Goal: Obtain resource: Download file/media

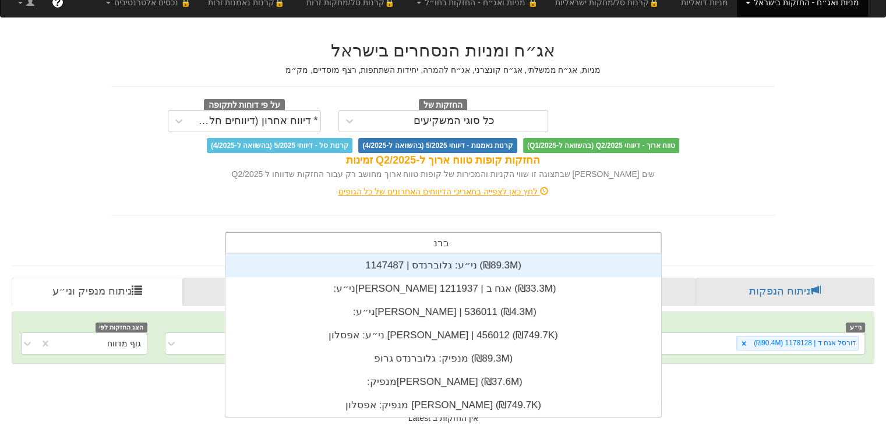
scroll to position [163, 0]
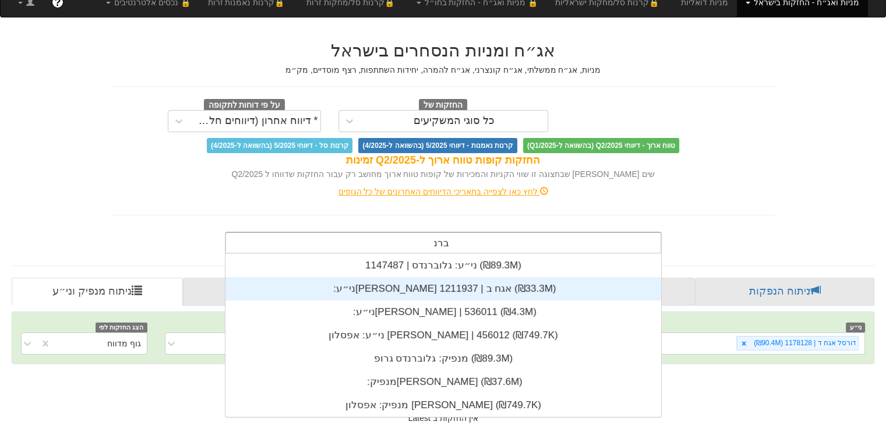
click at [464, 289] on div "ני״ע: ‏[PERSON_NAME] אגח ב | 1211937 ‎(₪33.3M)‎" at bounding box center [443, 288] width 436 height 23
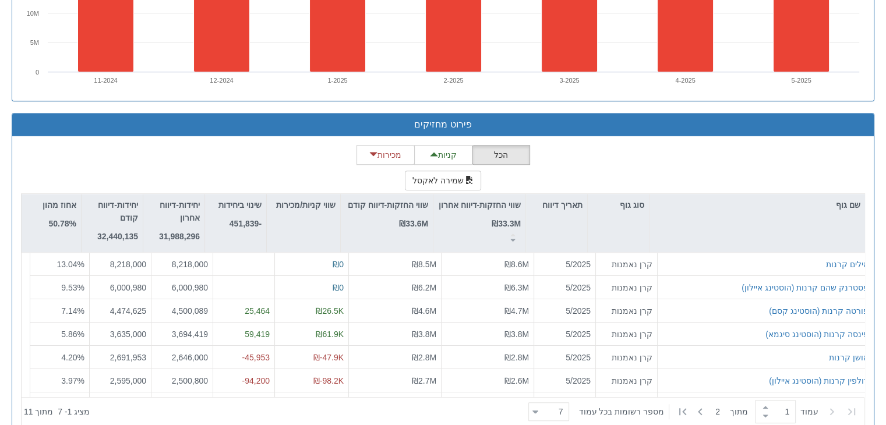
scroll to position [990, 0]
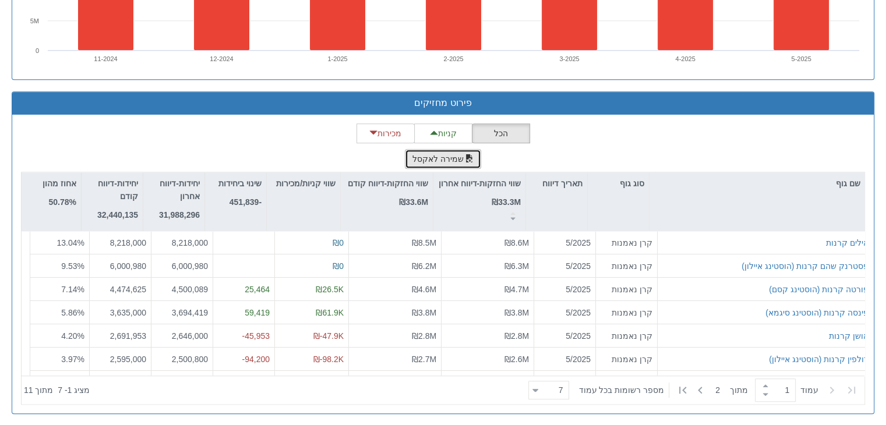
click at [424, 162] on button "שמירה לאקסל" at bounding box center [443, 159] width 77 height 20
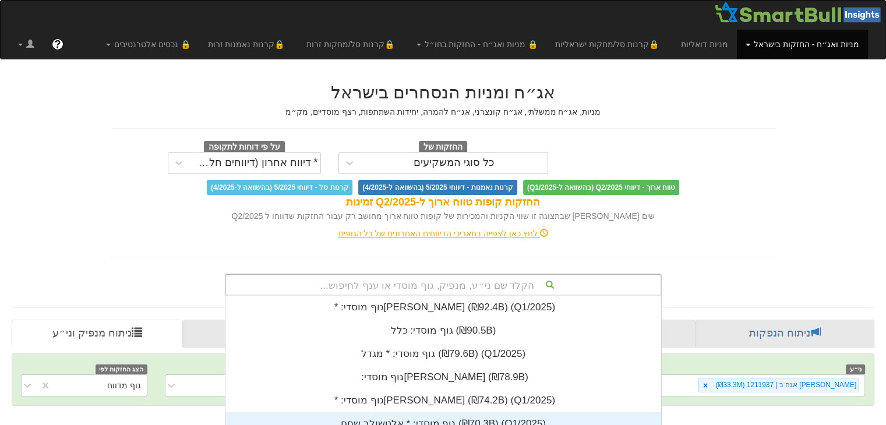
scroll to position [160, 0]
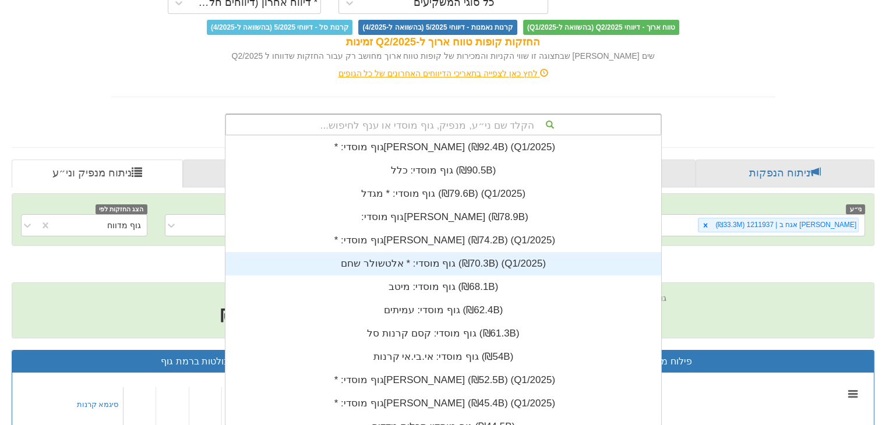
click at [419, 136] on div "הקלד שם ני״ע, מנפיק, גוף מוסדי או ענף לחיפוש... גוף מוסדי: * ‏[PERSON_NAME] ‎(₪…" at bounding box center [443, 125] width 437 height 22
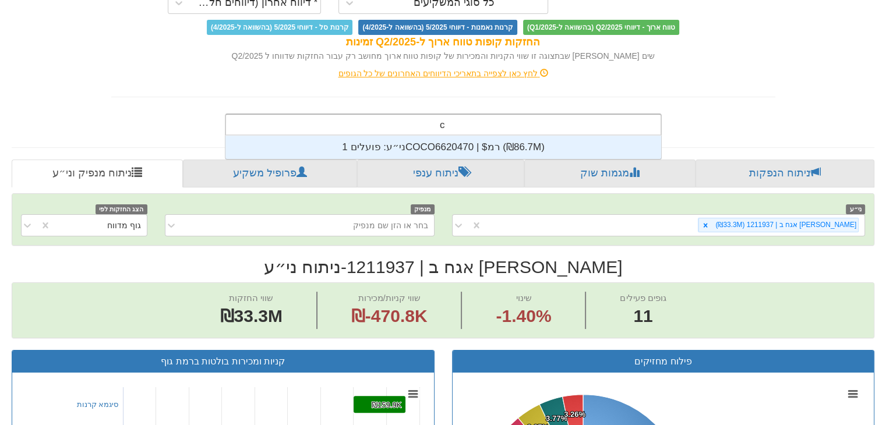
scroll to position [23, 0]
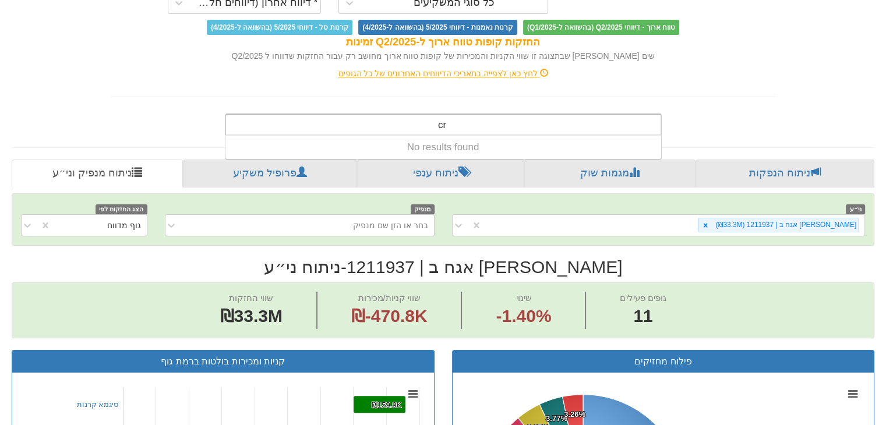
type input "c"
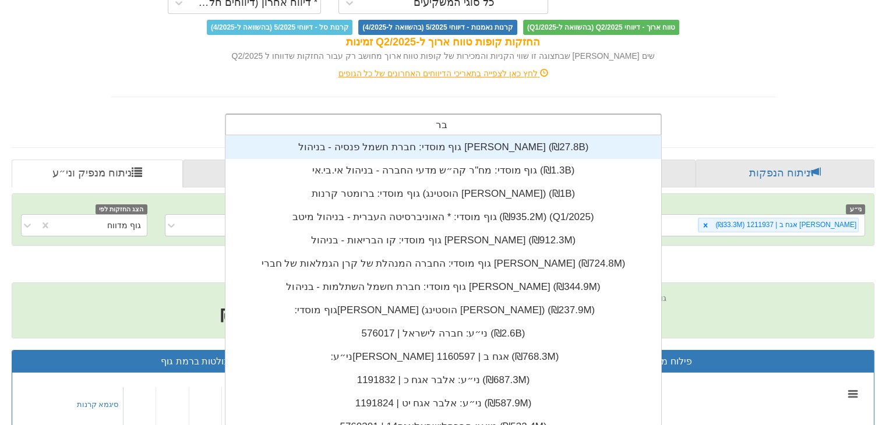
scroll to position [163, 0]
type input "[PERSON_NAME]"
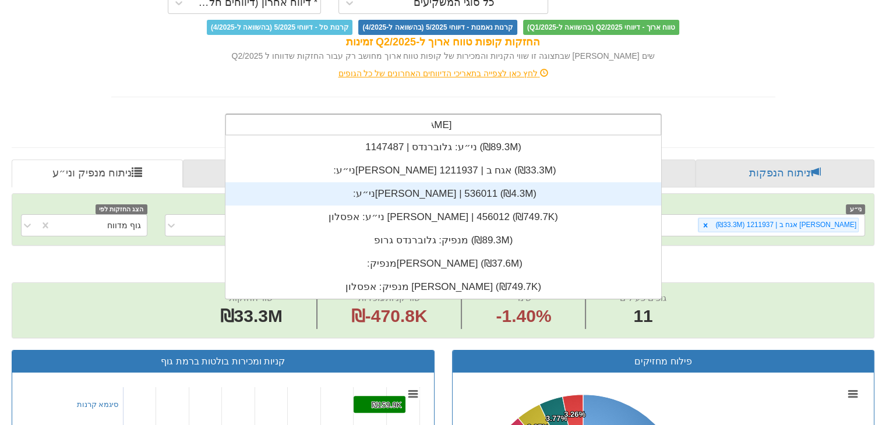
click at [472, 189] on div "ני״ע: ‏[PERSON_NAME] | 536011 ‎(₪4.3M)‎" at bounding box center [443, 193] width 436 height 23
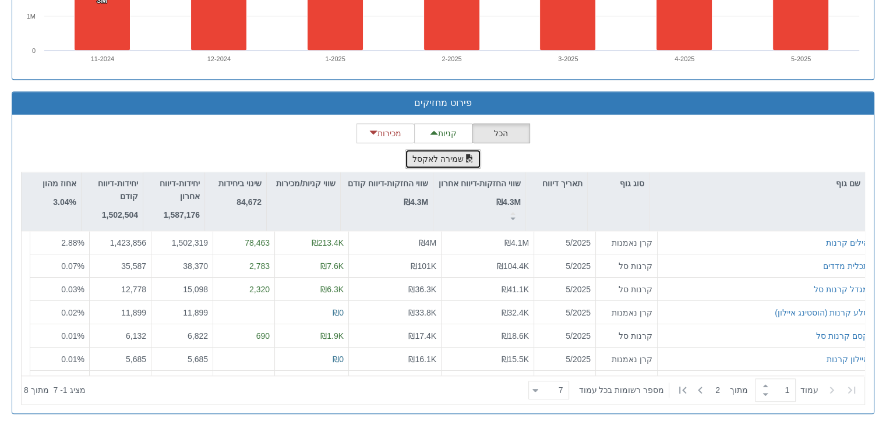
click at [452, 154] on button "שמירה לאקסל" at bounding box center [443, 159] width 77 height 20
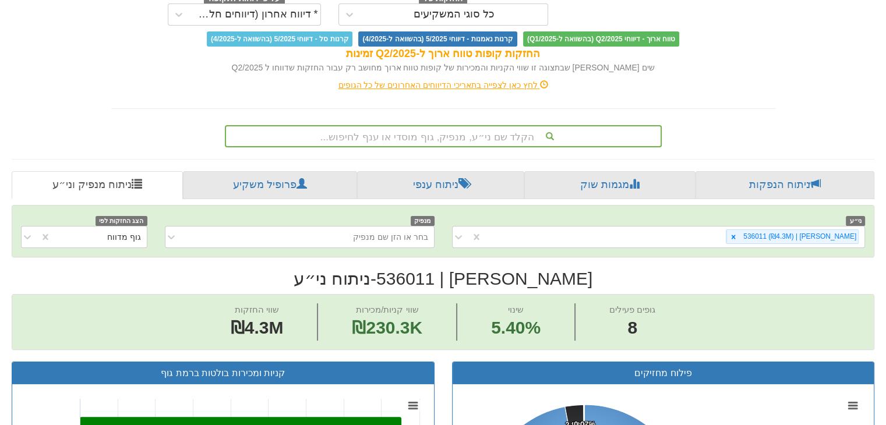
scroll to position [160, 0]
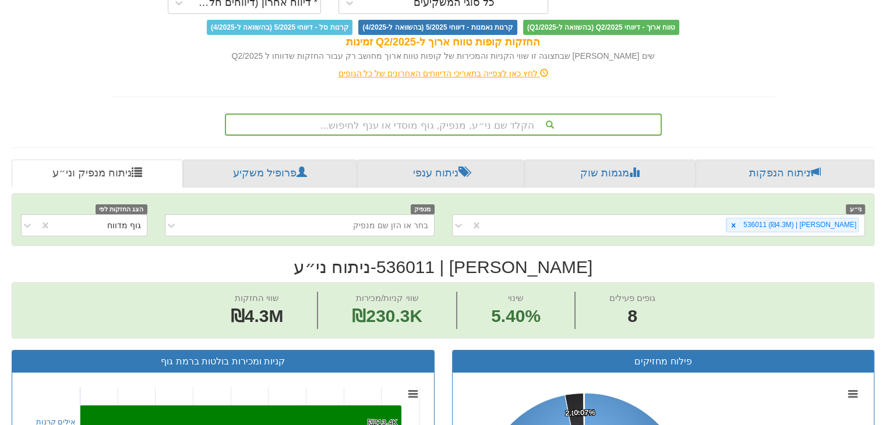
click at [465, 136] on div "הקלד שם ני״ע, מנפיק, גוף מוסדי או ענף לחיפוש..." at bounding box center [443, 125] width 437 height 22
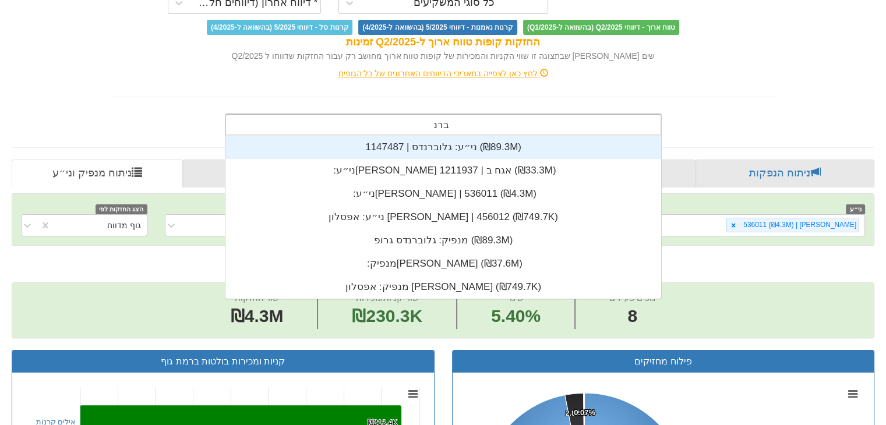
scroll to position [163, 0]
type input "[PERSON_NAME]"
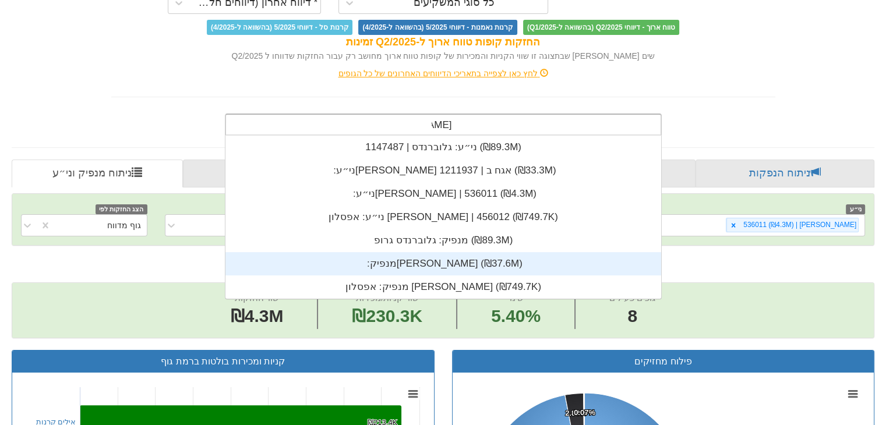
click at [458, 263] on div "מנפיק: ‏[PERSON_NAME] ‎(₪37.6M)‎" at bounding box center [443, 263] width 436 height 23
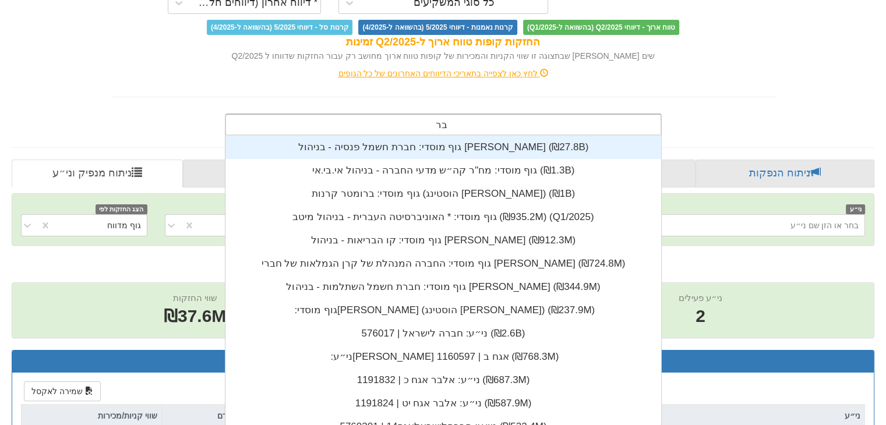
scroll to position [163, 0]
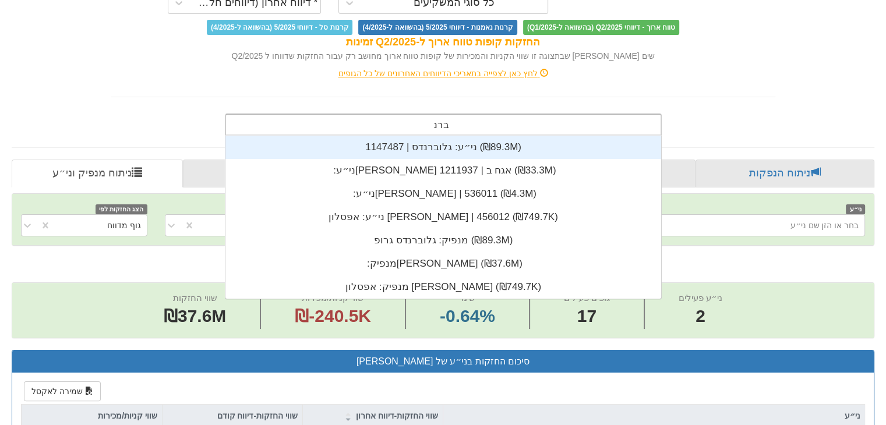
type input "[PERSON_NAME]"
click at [480, 196] on div "ני״ע: ‏[PERSON_NAME] | 536011 ‎(₪4.3M)‎" at bounding box center [443, 193] width 436 height 23
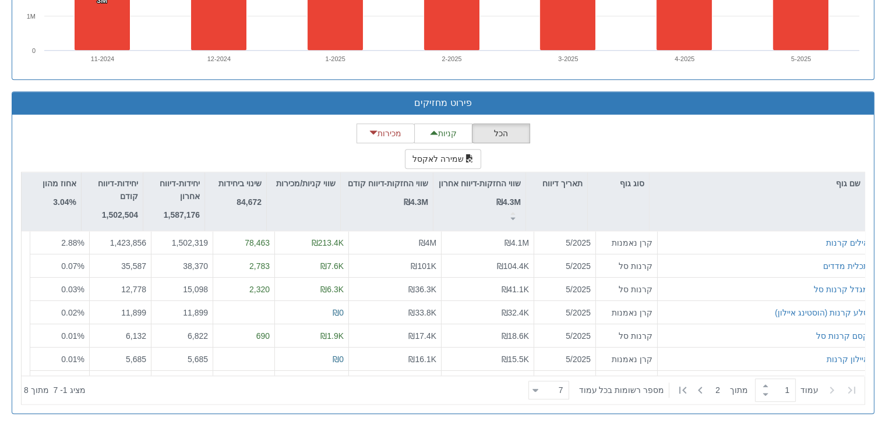
scroll to position [990, 0]
